Goal: Information Seeking & Learning: Check status

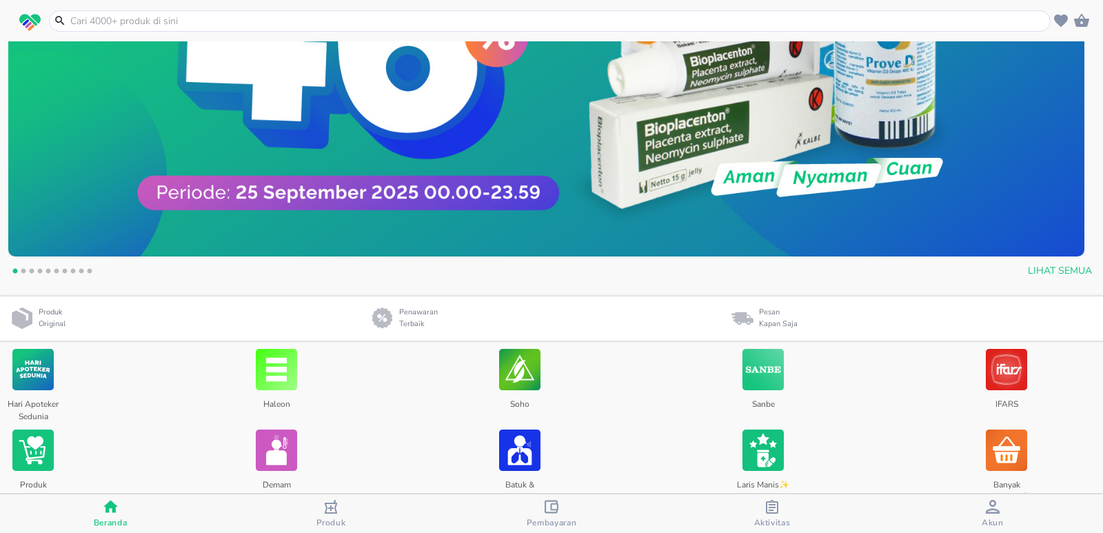
scroll to position [345, 0]
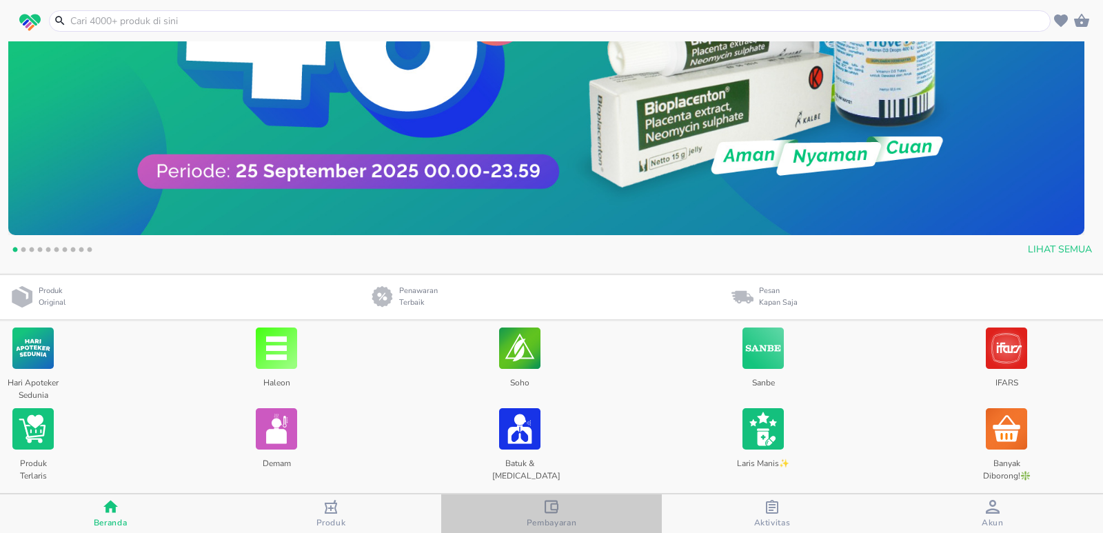
click at [567, 510] on div "Pembayaran" at bounding box center [552, 514] width 50 height 28
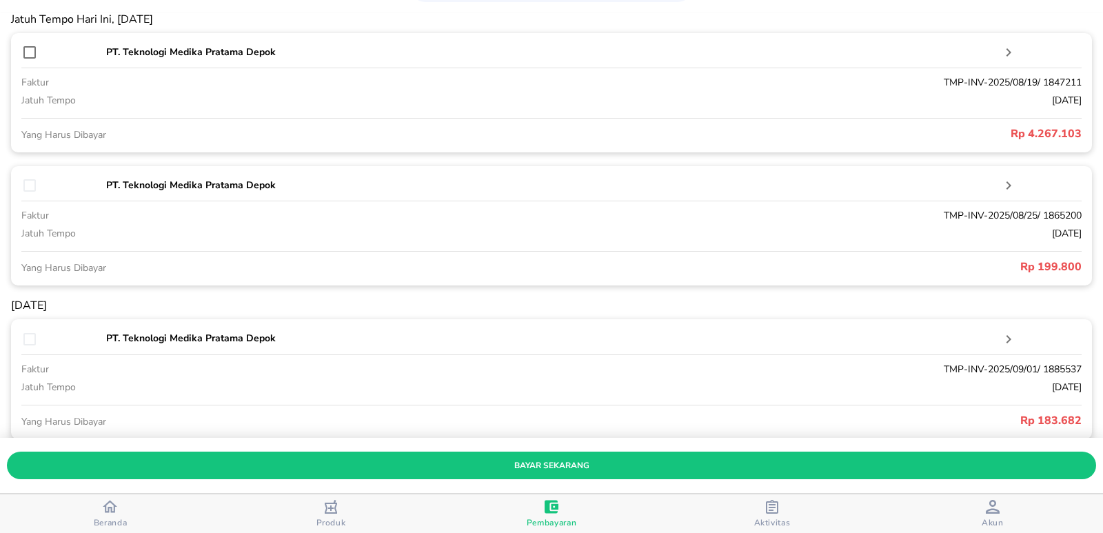
scroll to position [67, 0]
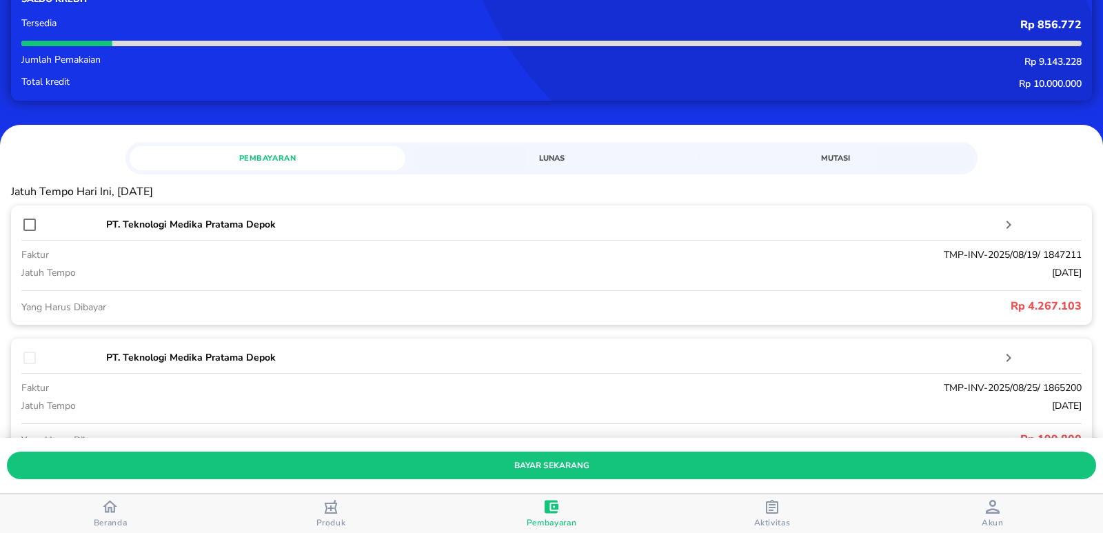
click at [352, 519] on span "Produk" at bounding box center [331, 514] width 212 height 28
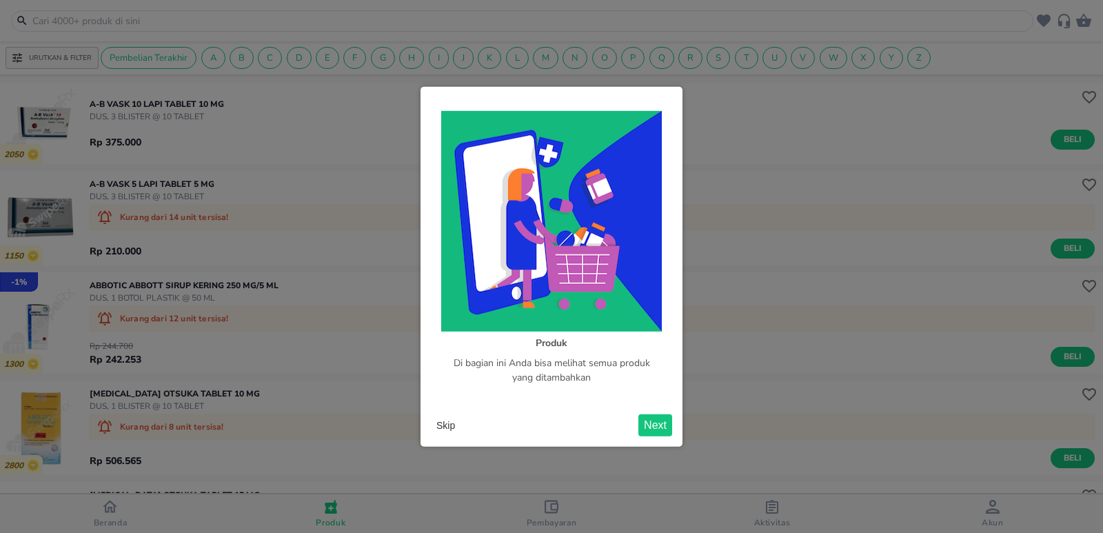
click at [649, 423] on button "Next" at bounding box center [656, 425] width 34 height 22
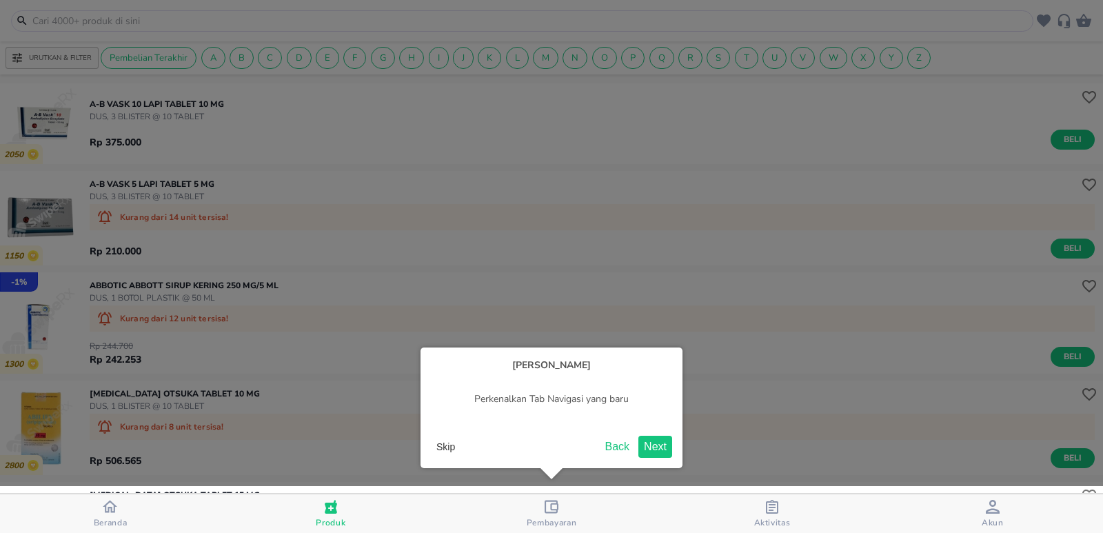
click at [644, 443] on button "Next" at bounding box center [656, 447] width 34 height 22
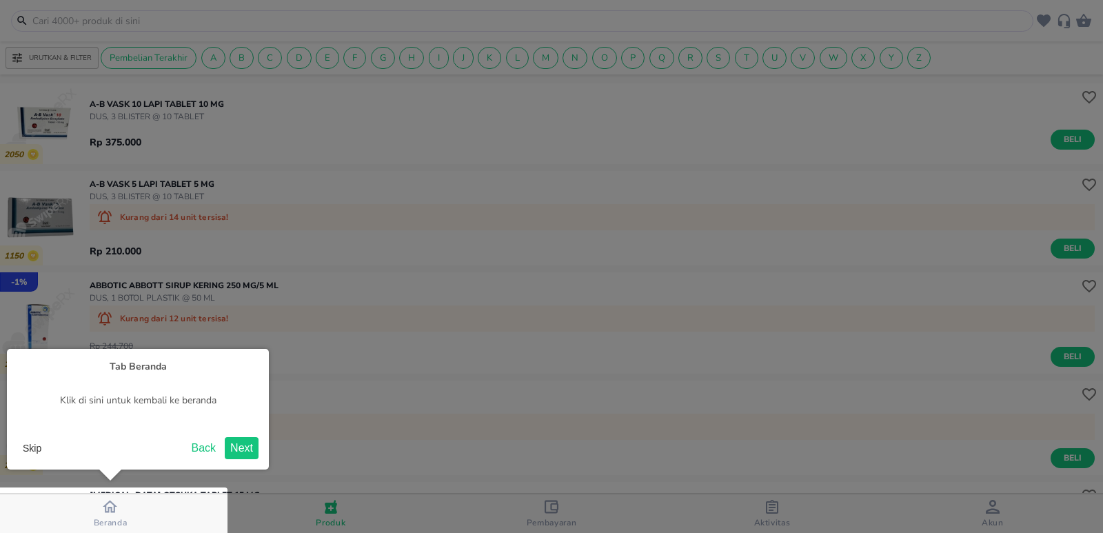
click at [239, 443] on button "Next" at bounding box center [242, 448] width 34 height 22
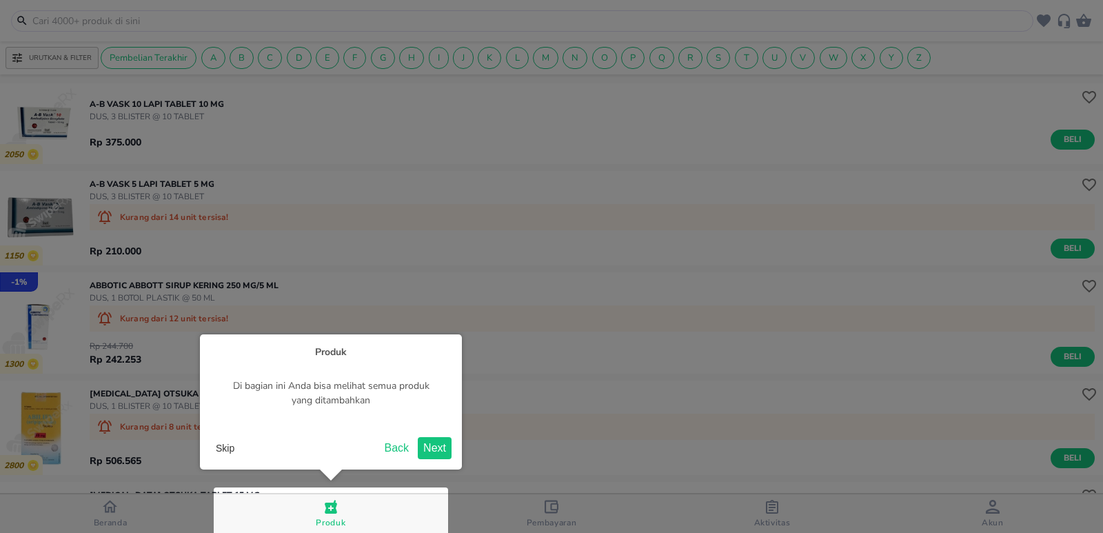
click at [447, 437] on button "Next" at bounding box center [435, 448] width 34 height 22
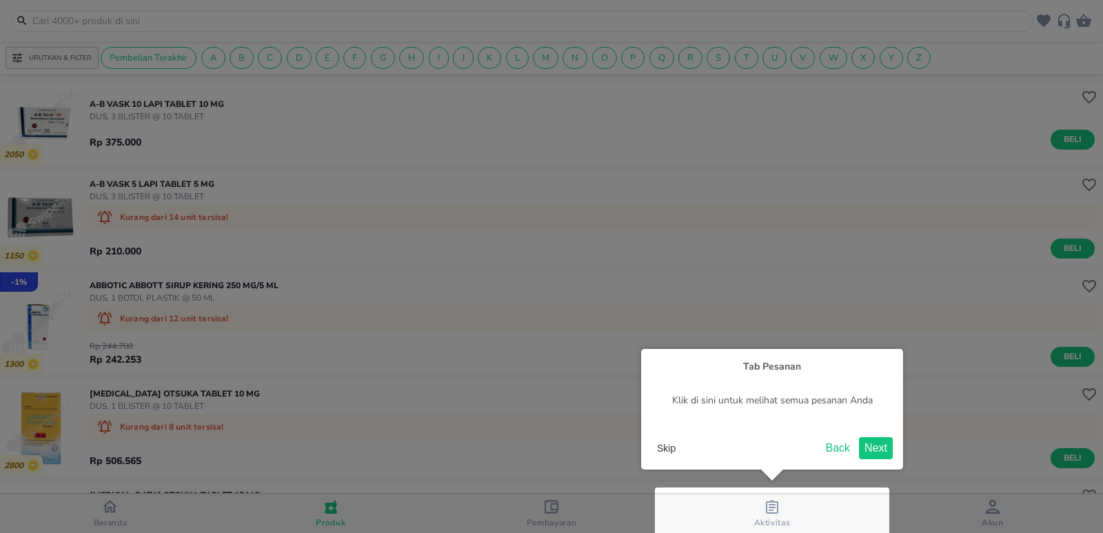
click at [879, 447] on button "Next" at bounding box center [876, 448] width 34 height 22
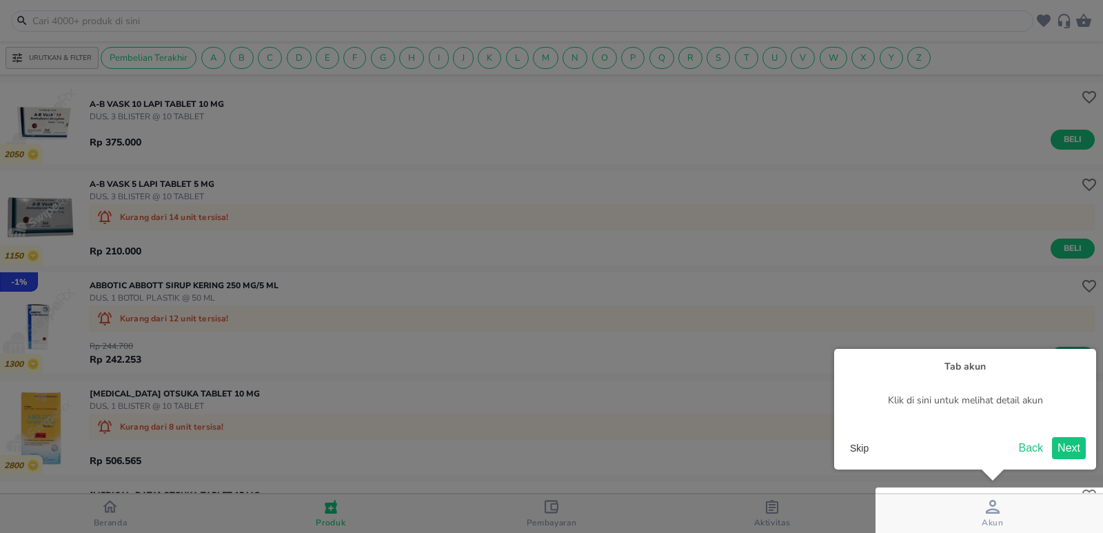
click at [1045, 445] on button "Back" at bounding box center [1032, 448] width 36 height 22
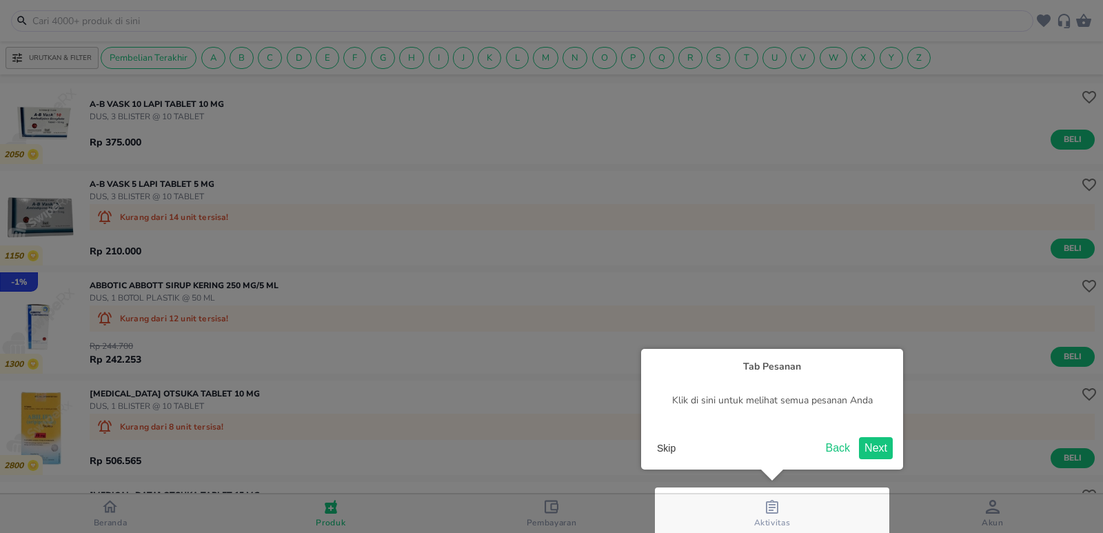
click at [826, 448] on button "Back" at bounding box center [839, 448] width 36 height 22
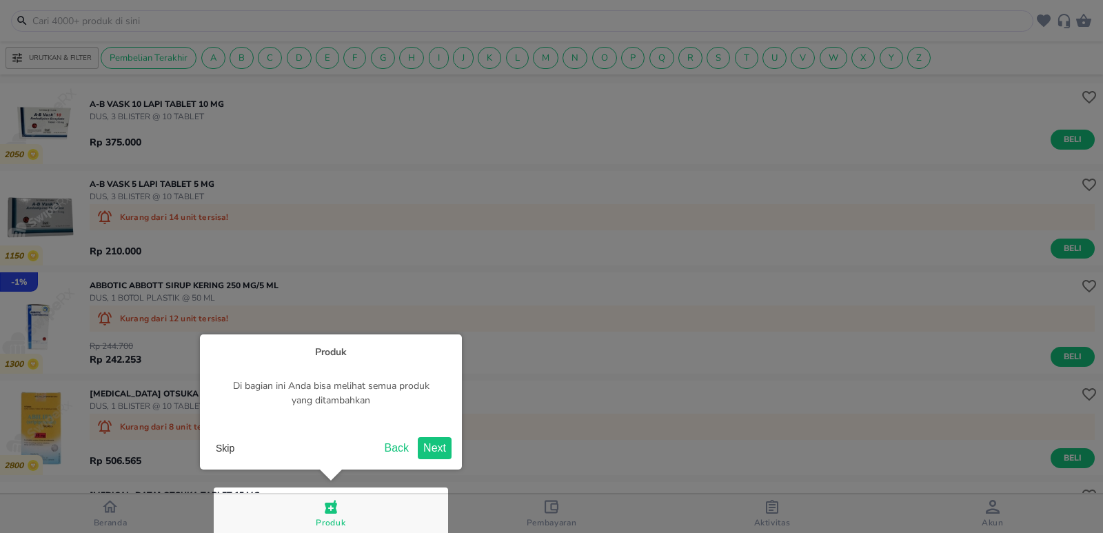
click at [217, 450] on button "Skip" at bounding box center [225, 448] width 30 height 21
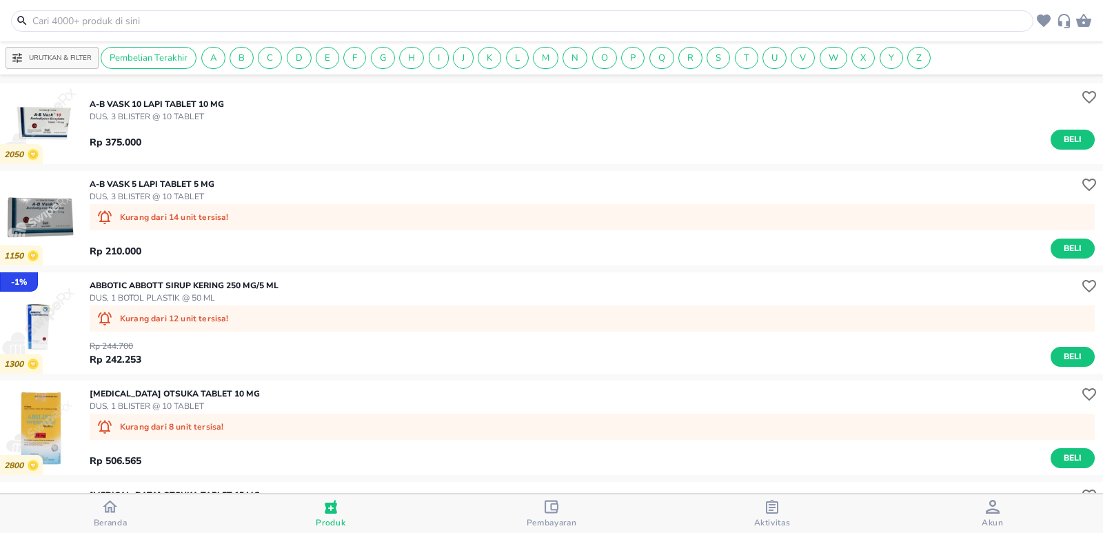
click at [124, 513] on div "Beranda" at bounding box center [111, 513] width 34 height 29
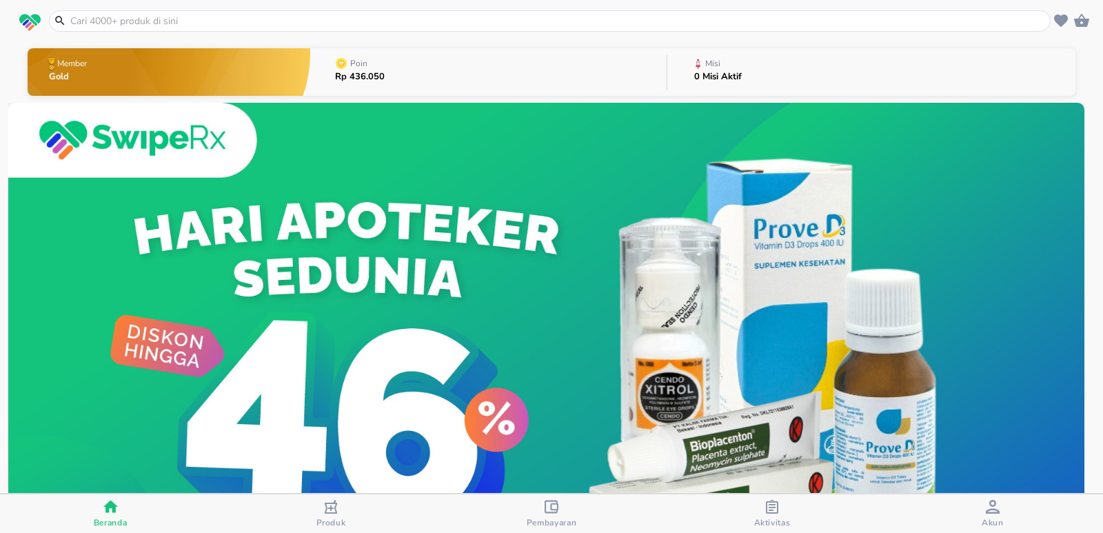
click at [394, 76] on button "Poin Rp 436.050" at bounding box center [488, 72] width 356 height 54
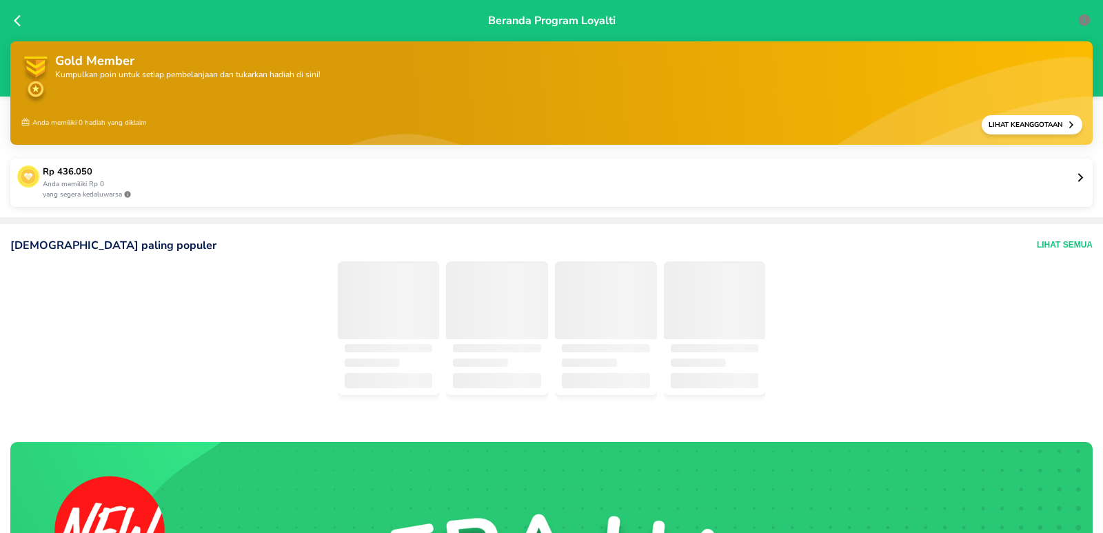
click at [1019, 187] on p "Anda memiliki Rp 0" at bounding box center [559, 184] width 1033 height 10
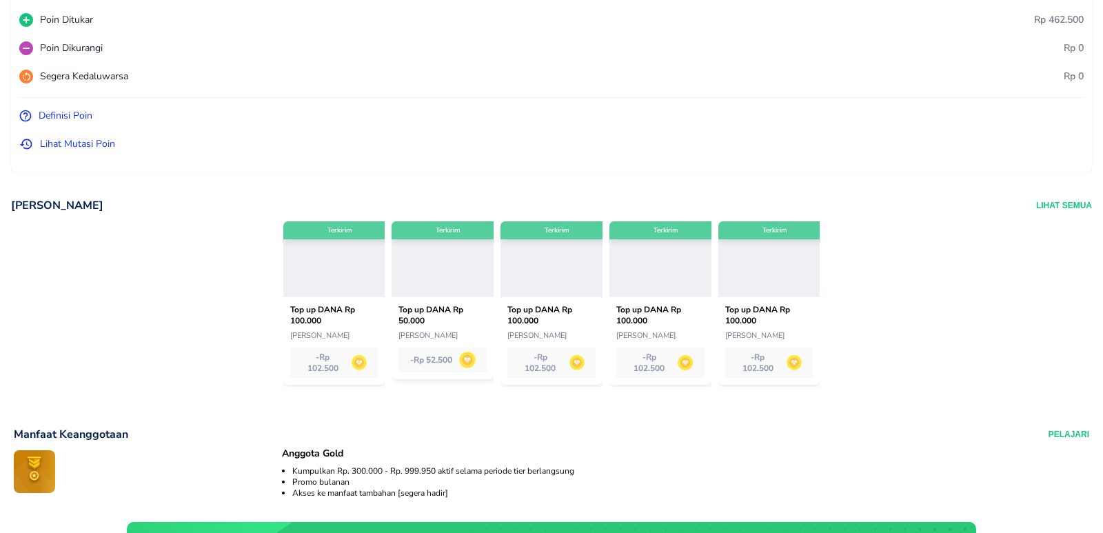
scroll to position [207, 0]
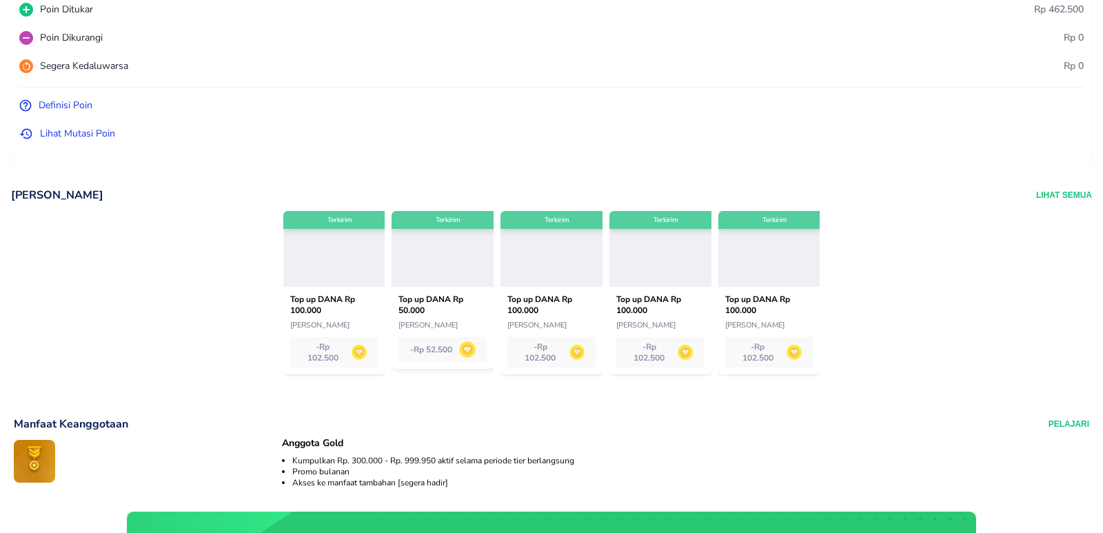
click at [1055, 194] on button "Lihat Semua" at bounding box center [1065, 195] width 56 height 15
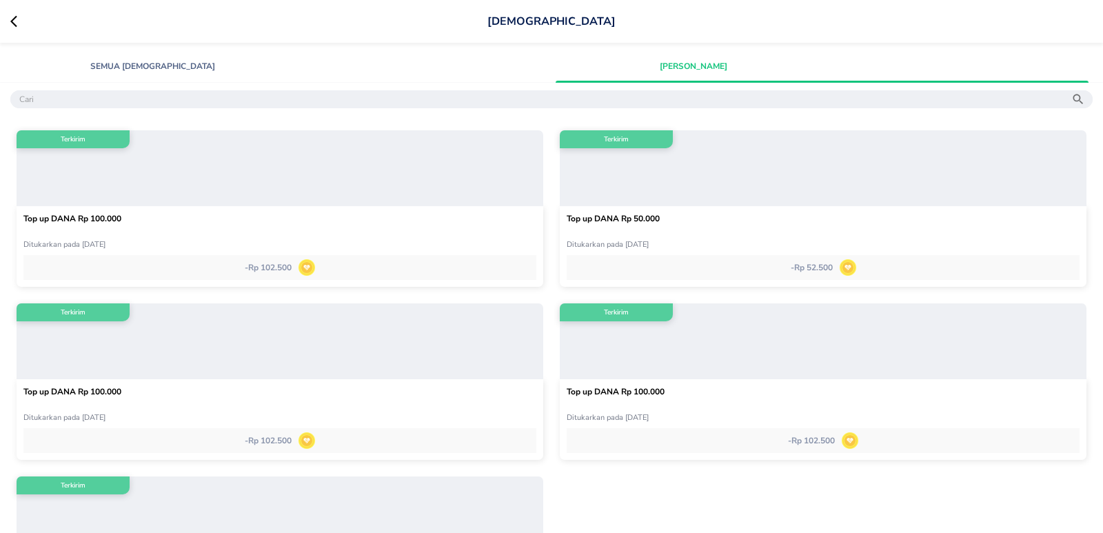
click at [188, 68] on span "Semua [DEMOGRAPHIC_DATA]" at bounding box center [152, 66] width 259 height 12
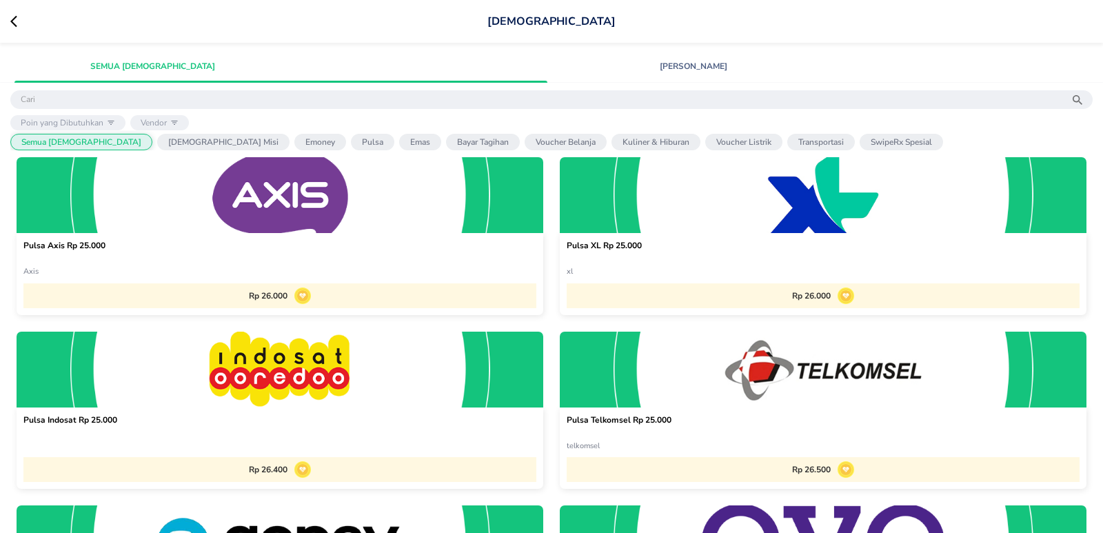
click at [694, 69] on span "[PERSON_NAME]" at bounding box center [693, 66] width 259 height 12
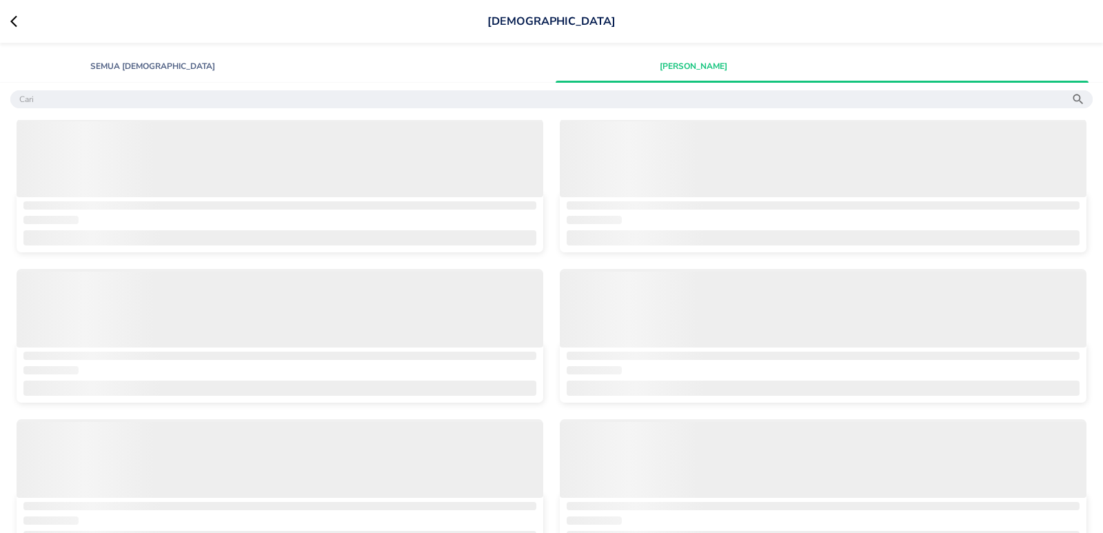
scroll to position [332, 0]
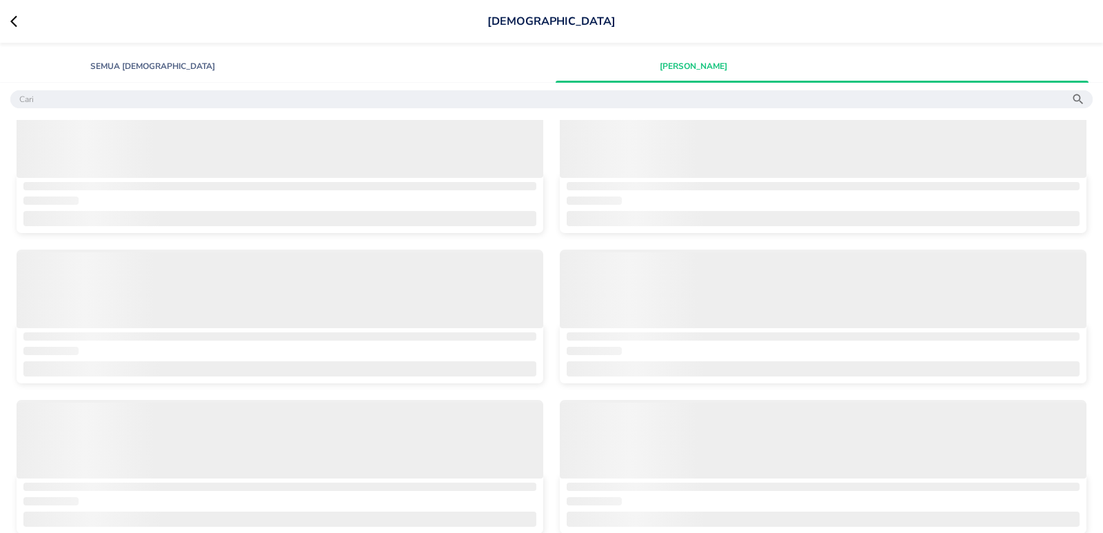
click at [150, 62] on span "Semua [DEMOGRAPHIC_DATA]" at bounding box center [152, 66] width 259 height 12
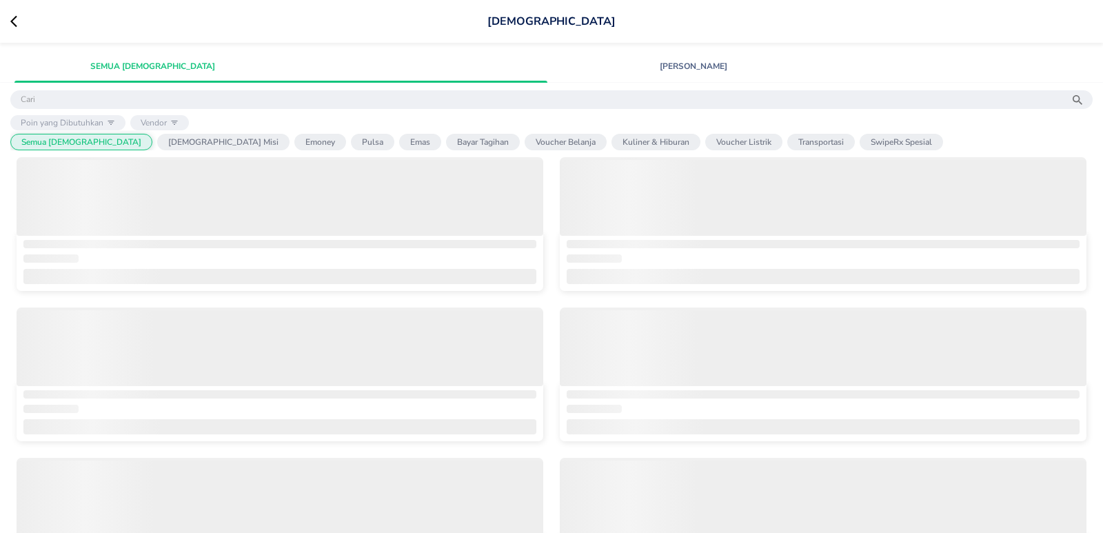
click at [410, 141] on p "Emas" at bounding box center [420, 142] width 20 height 11
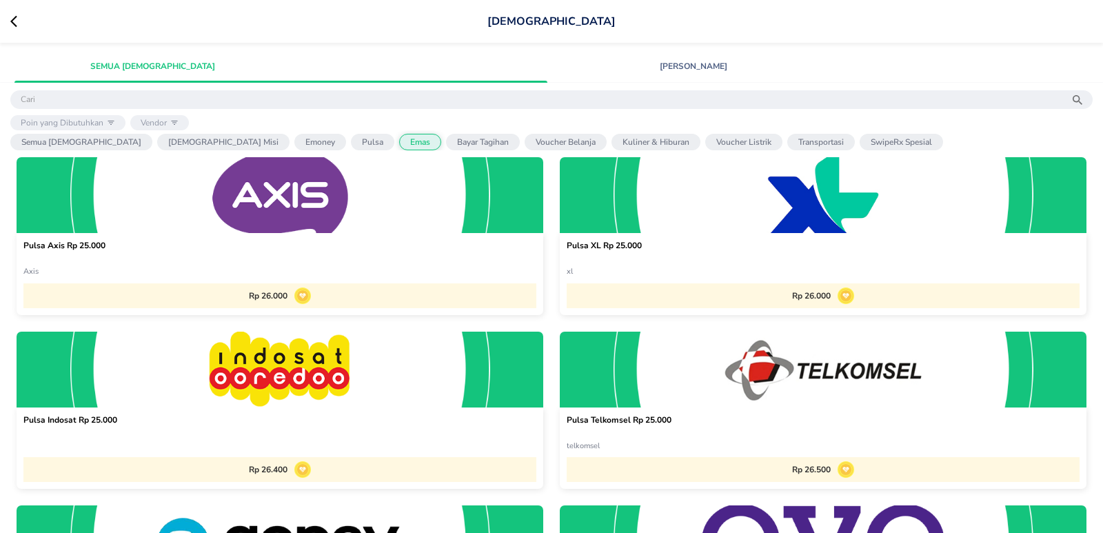
click at [14, 21] on icon at bounding box center [20, 21] width 21 height 14
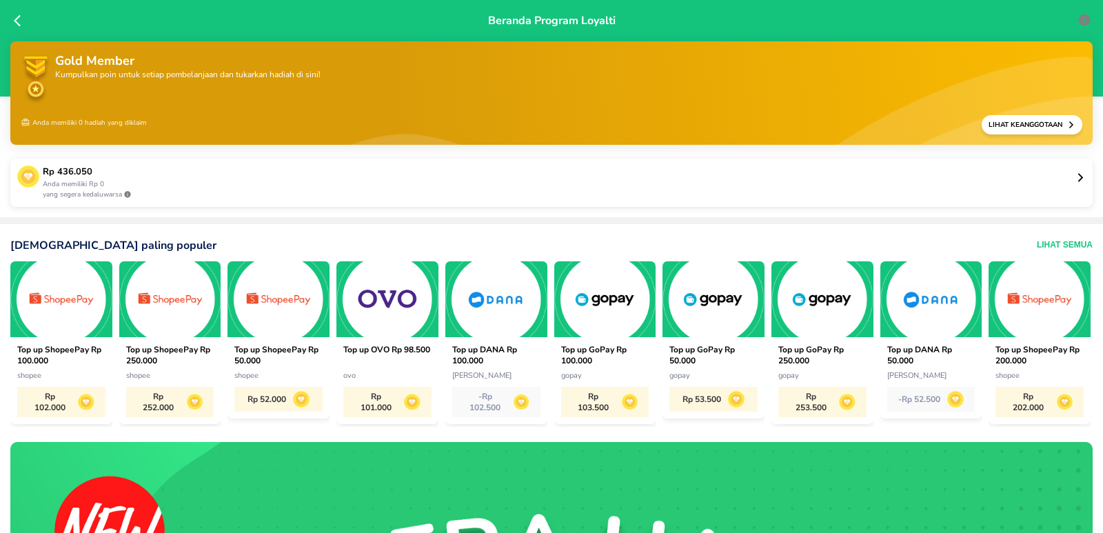
click at [405, 178] on p "Rp 436.050" at bounding box center [559, 173] width 1033 height 14
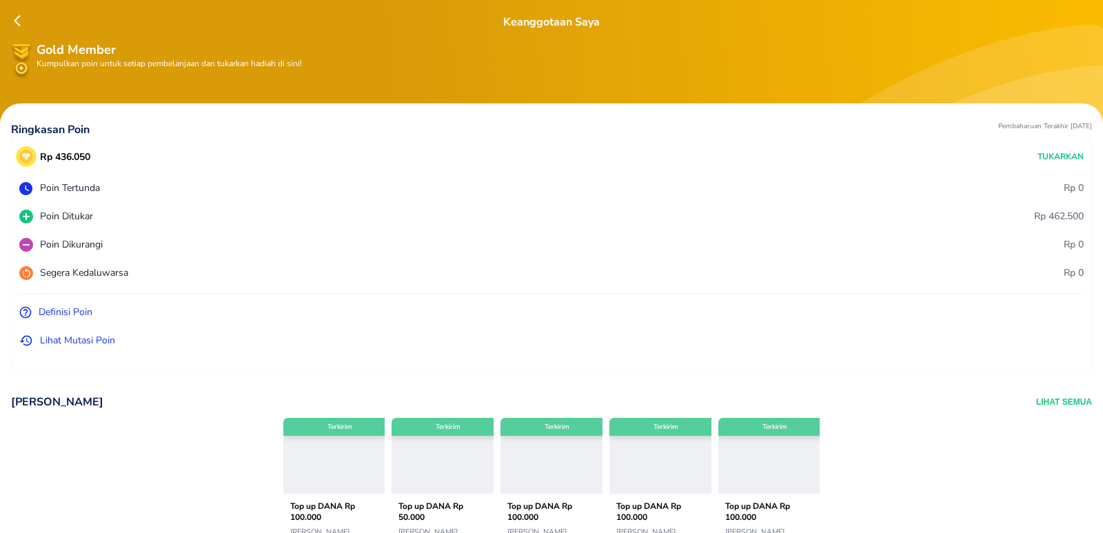
click at [14, 14] on icon at bounding box center [21, 21] width 14 height 14
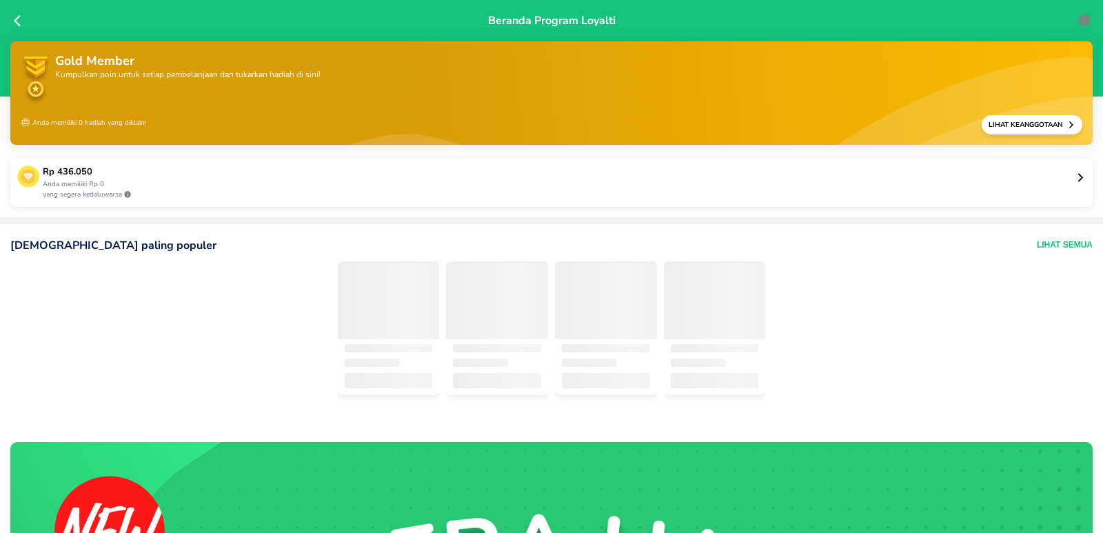
click at [463, 176] on p "Rp 436.050" at bounding box center [559, 173] width 1033 height 14
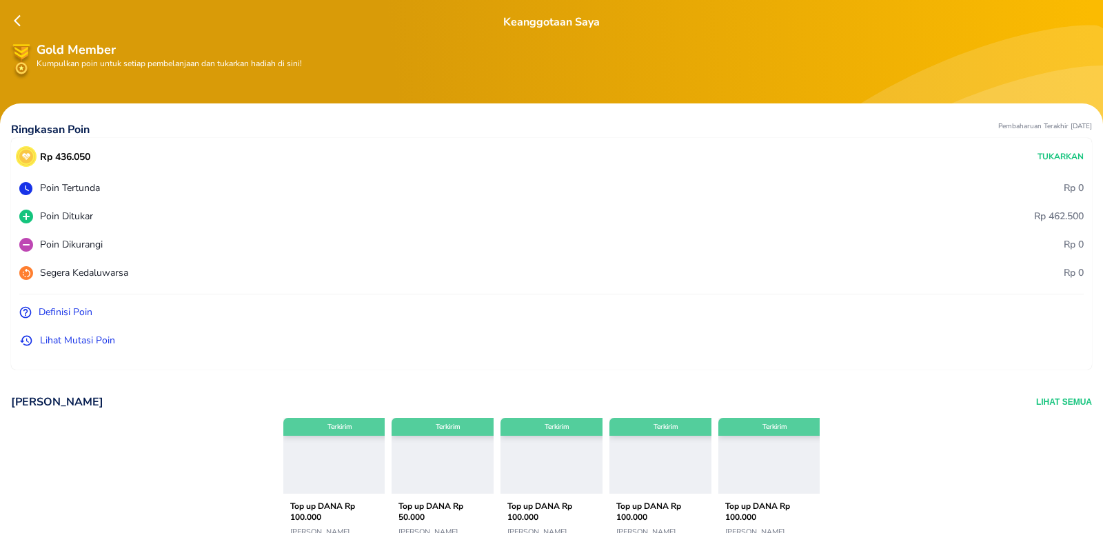
click at [83, 189] on p "Poin Tertunda" at bounding box center [70, 188] width 60 height 14
click at [83, 215] on p "Poin Ditukar" at bounding box center [66, 216] width 53 height 14
click at [69, 314] on p "Definisi Poin" at bounding box center [66, 312] width 54 height 14
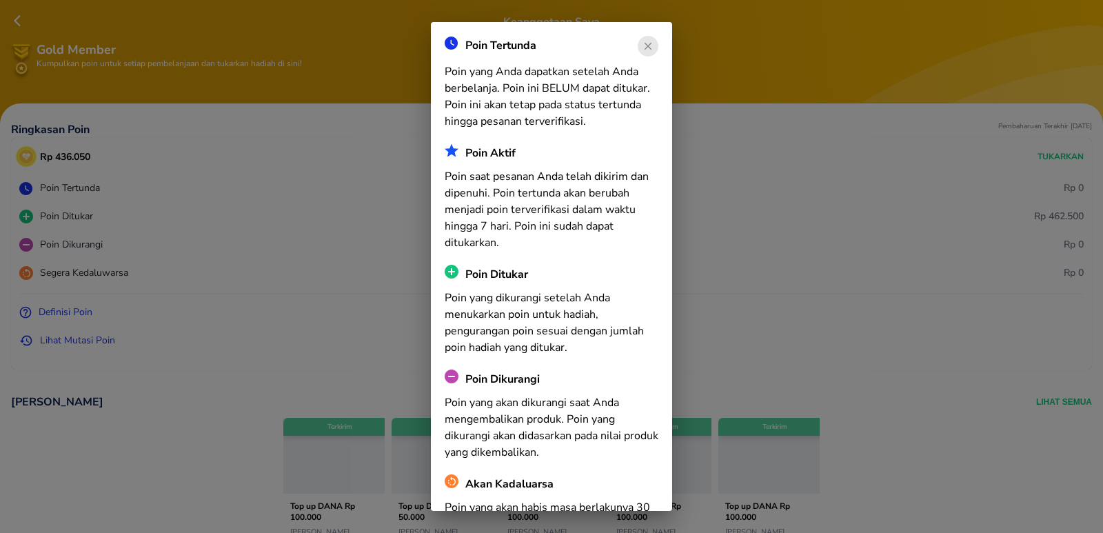
click at [640, 48] on circle "button" at bounding box center [648, 46] width 21 height 21
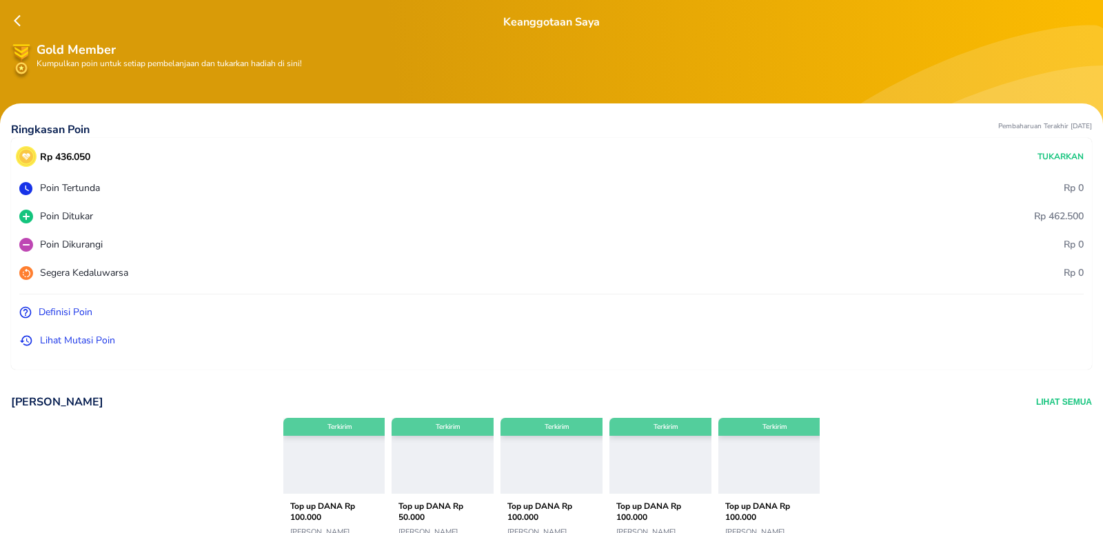
click at [79, 343] on p "Lihat Mutasi Poin" at bounding box center [77, 340] width 75 height 14
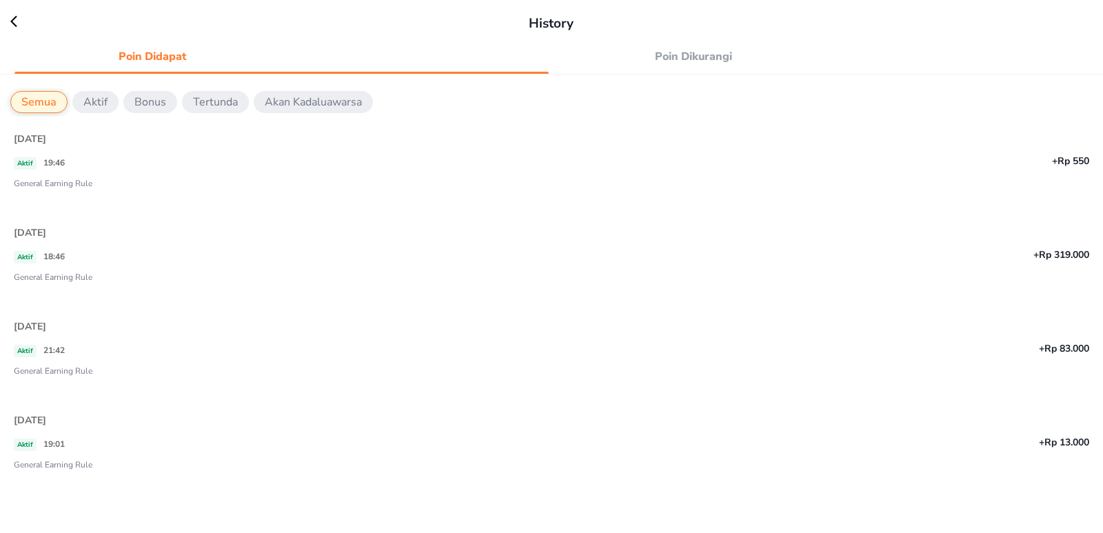
click at [579, 246] on div "Aktif 18:46 +Rp 319.000 General Earning Rule" at bounding box center [552, 272] width 1076 height 63
click at [17, 25] on icon at bounding box center [20, 21] width 21 height 14
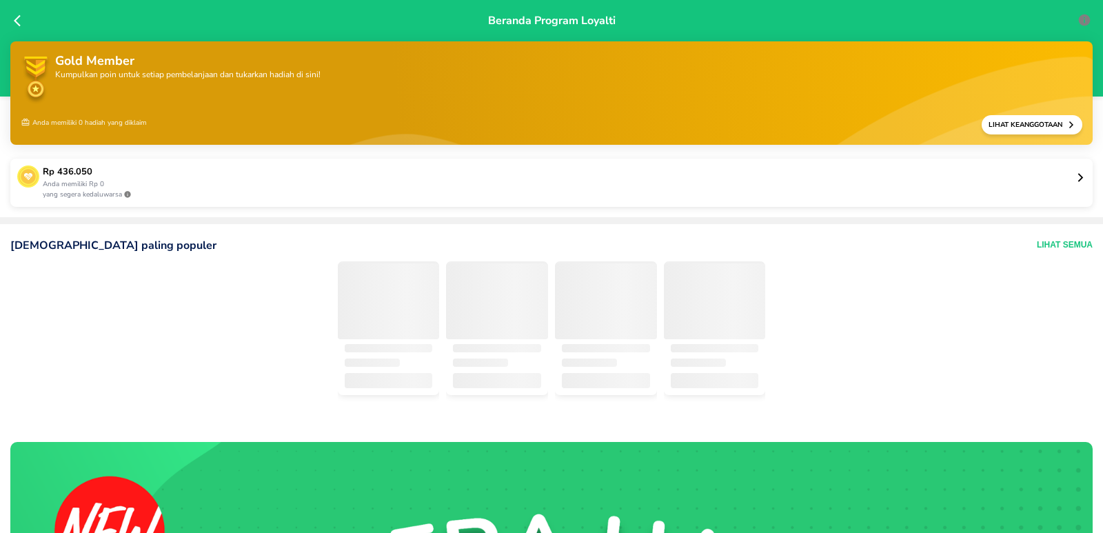
click at [385, 174] on p "Rp 436.050" at bounding box center [559, 173] width 1033 height 14
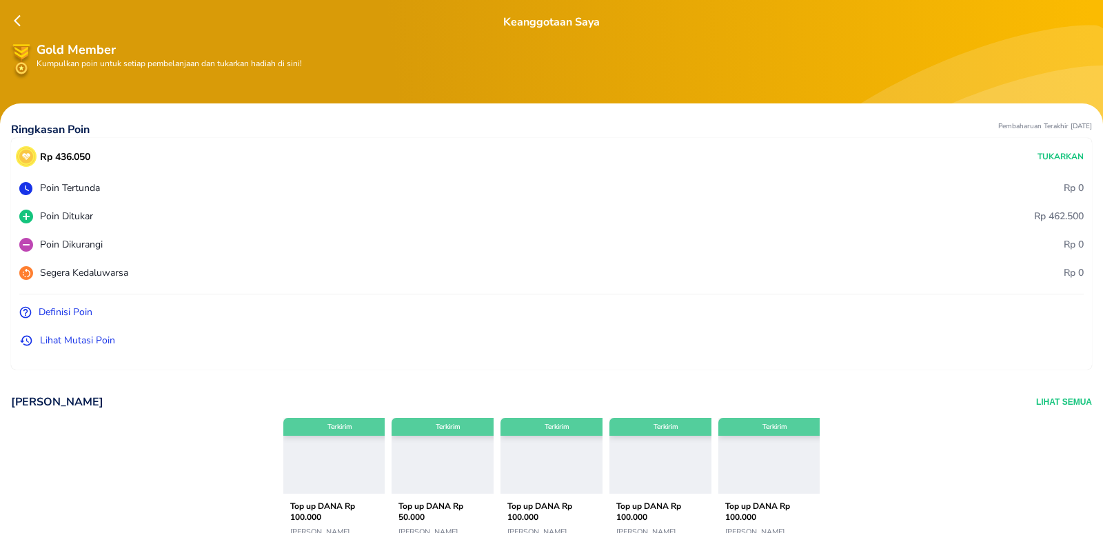
click at [21, 17] on icon at bounding box center [21, 21] width 14 height 14
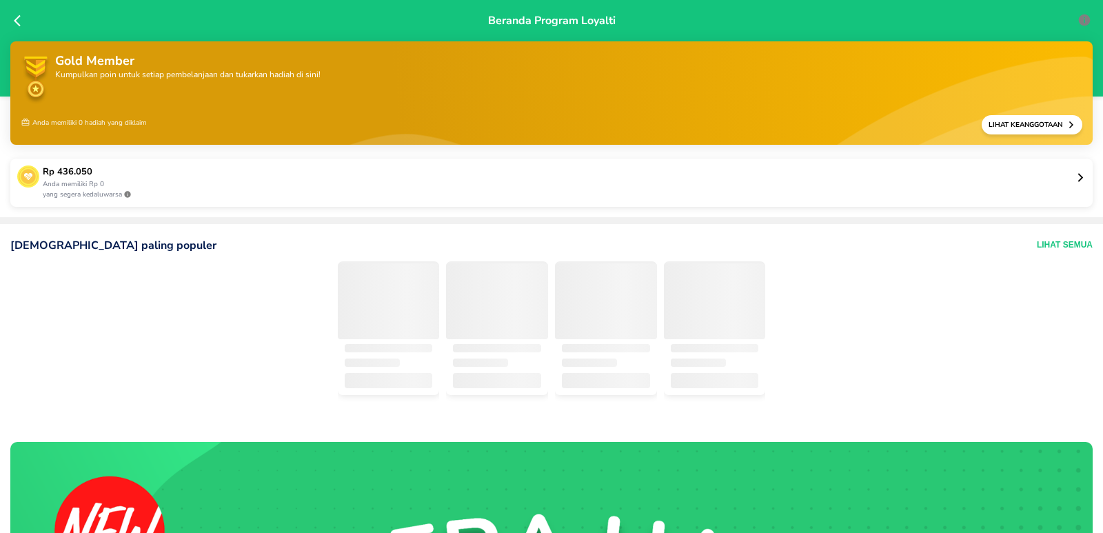
click at [11, 18] on div "Beranda Program Loyalti" at bounding box center [551, 48] width 1103 height 97
click at [21, 18] on icon at bounding box center [21, 21] width 14 height 14
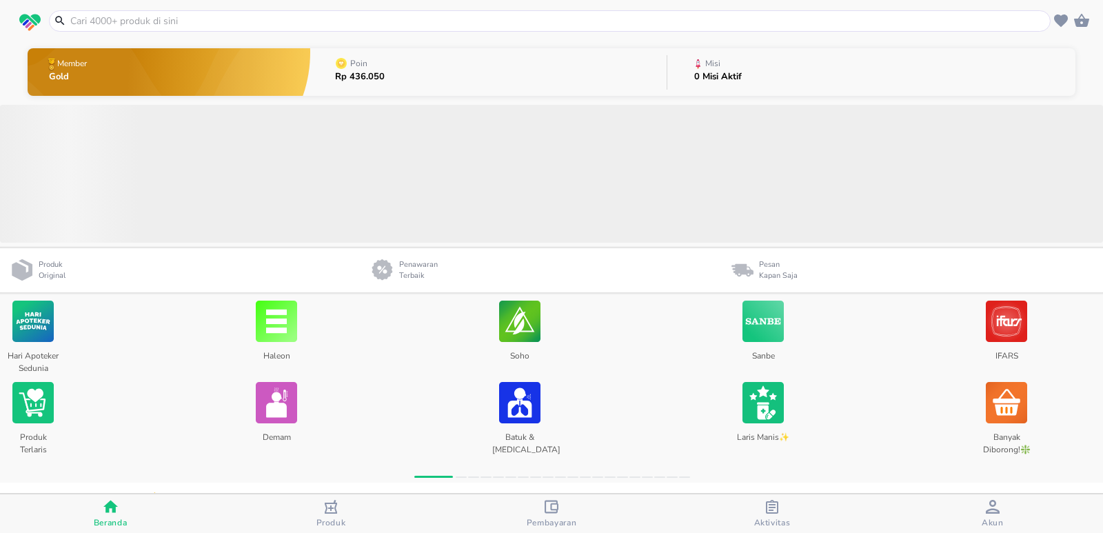
click at [557, 515] on div "button" at bounding box center [552, 508] width 14 height 17
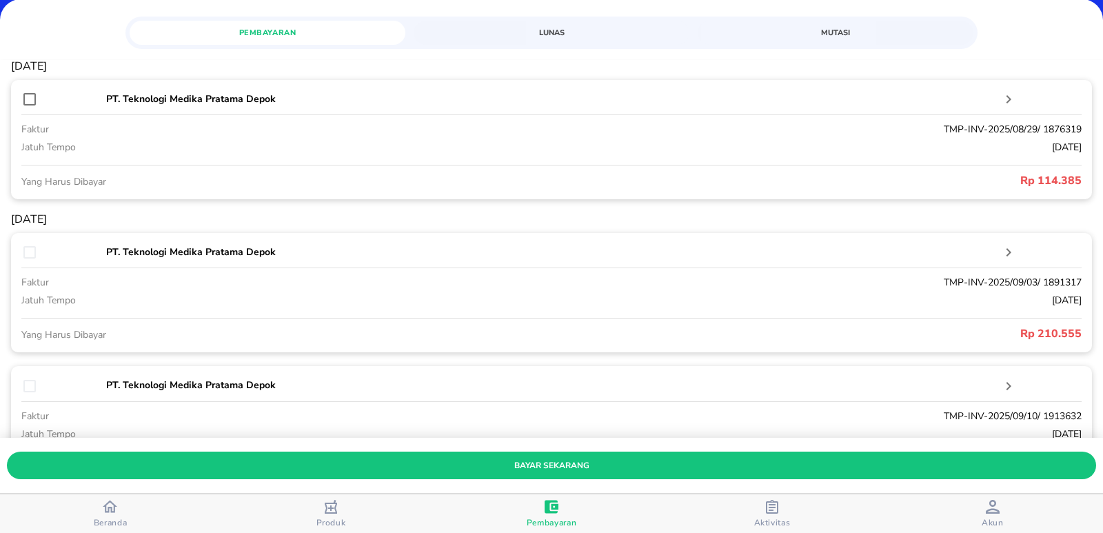
scroll to position [207, 0]
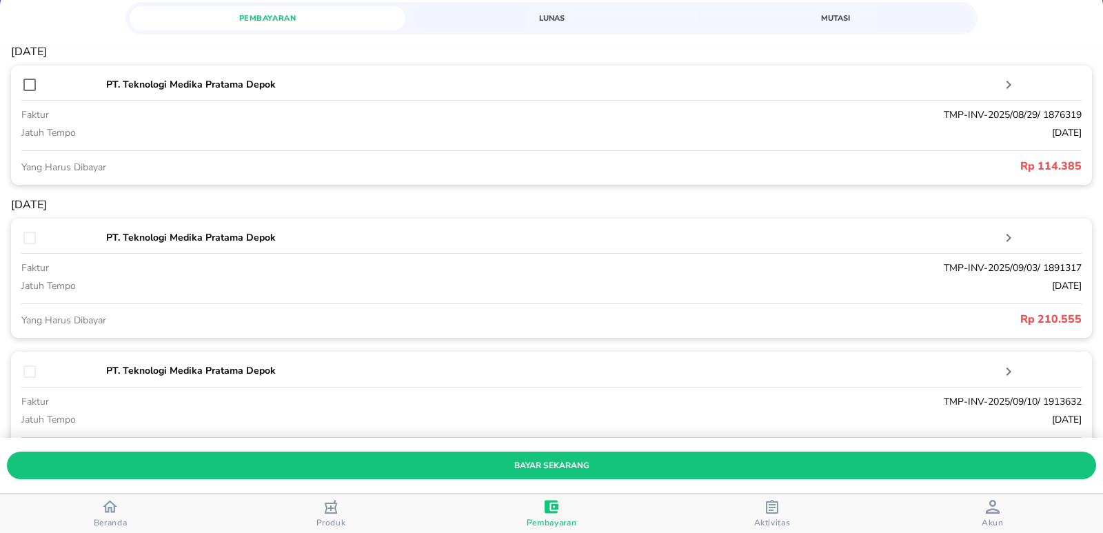
click at [31, 83] on input "checkbox" at bounding box center [29, 85] width 17 height 17
checkbox input "true"
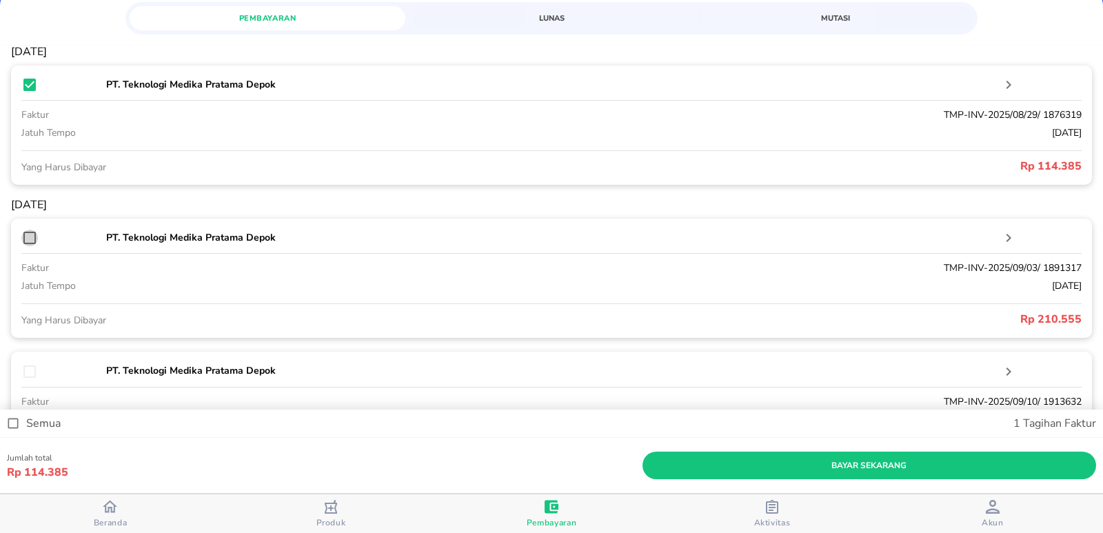
click at [28, 238] on input "checkbox" at bounding box center [29, 238] width 17 height 17
click at [29, 235] on input "checkbox" at bounding box center [29, 238] width 17 height 17
checkbox input "false"
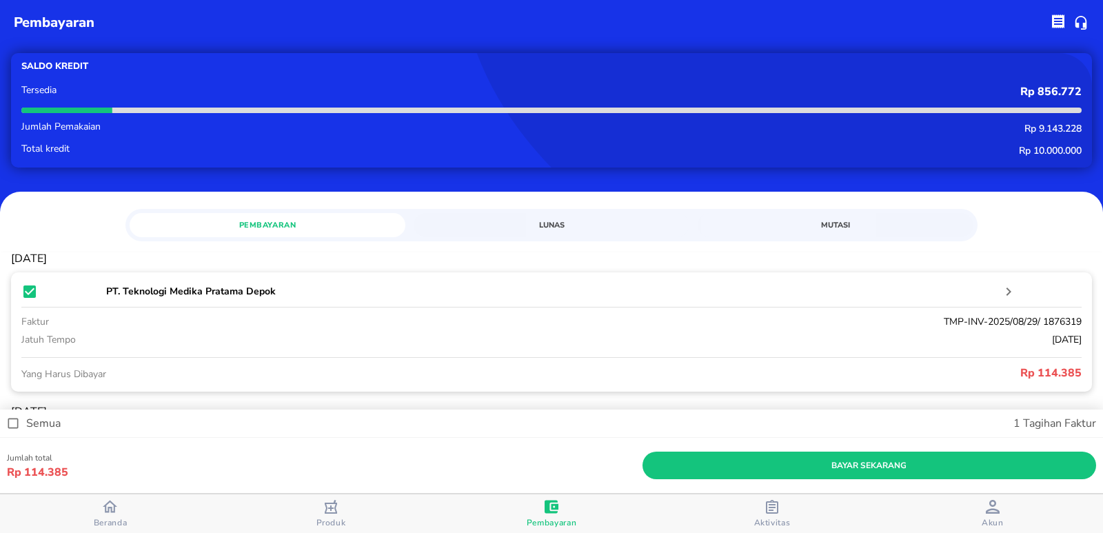
click at [29, 300] on input "checkbox" at bounding box center [29, 291] width 17 height 17
checkbox input "false"
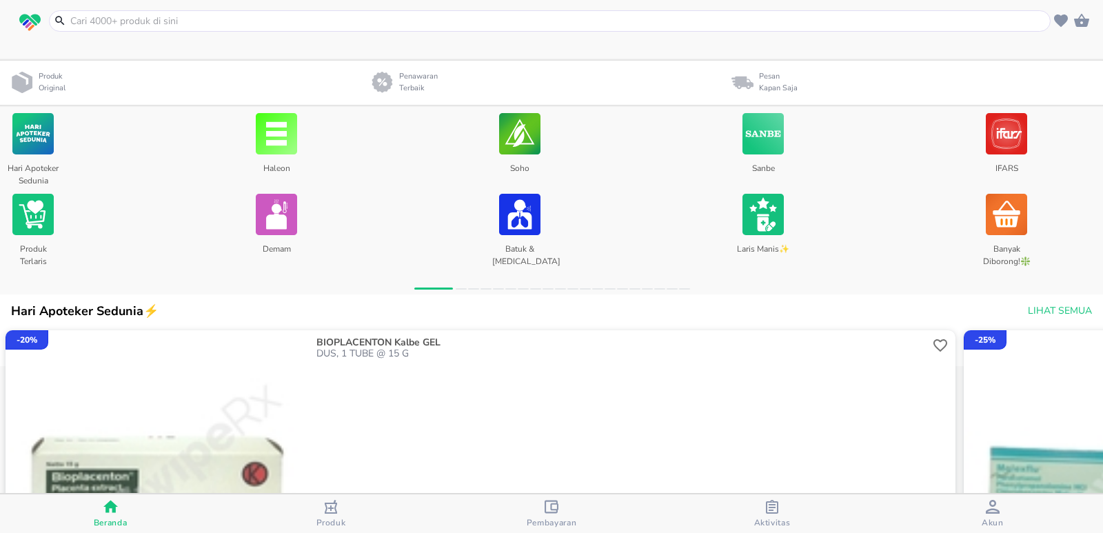
scroll to position [138, 0]
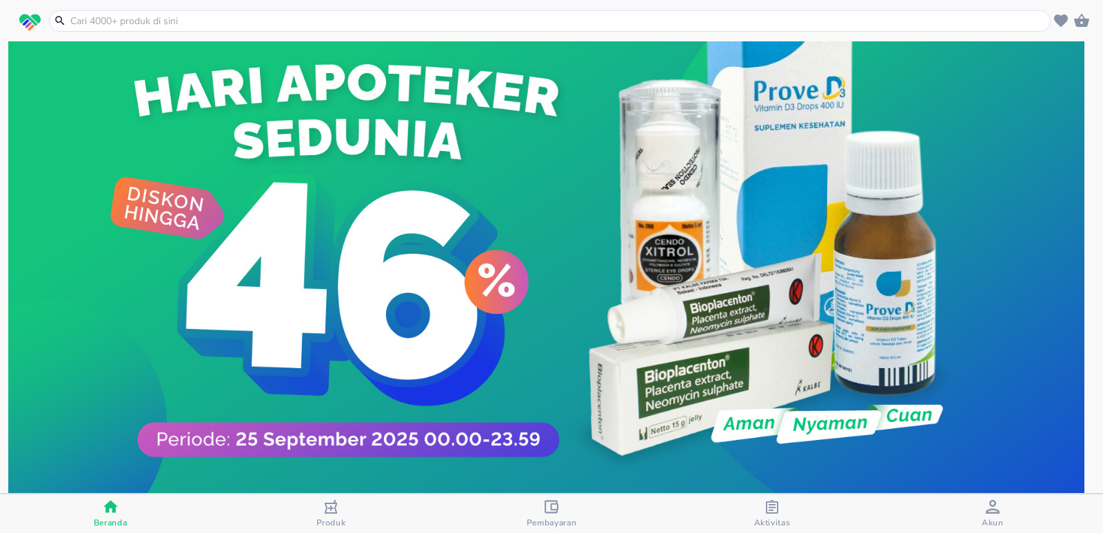
click at [539, 502] on div "Pembayaran" at bounding box center [552, 514] width 50 height 28
